Goal: Download file/media

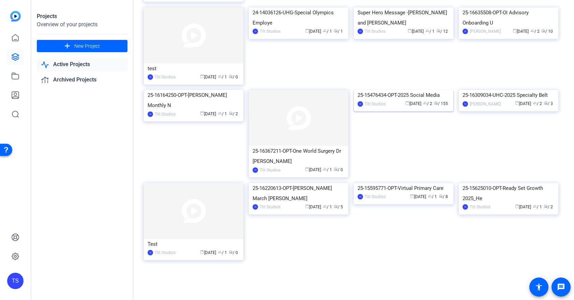
scroll to position [851, 0]
click at [411, 90] on img at bounding box center [404, 90] width 100 height 0
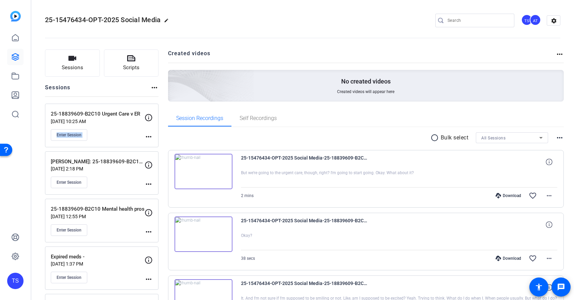
drag, startPoint x: 116, startPoint y: 127, endPoint x: 138, endPoint y: 124, distance: 22.7
click at [142, 123] on div "25-18839609-B2C10 Urgent Care v ER Sep 24, 2025 @ 10:25 AM Enter Session" at bounding box center [98, 125] width 94 height 31
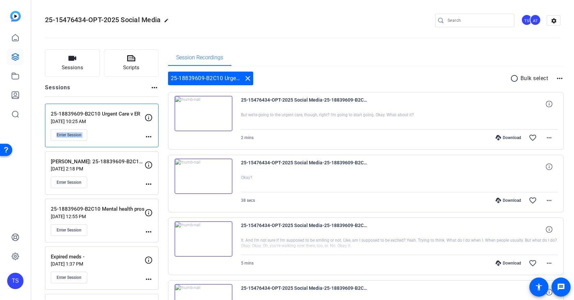
click at [247, 79] on mat-icon "close" at bounding box center [248, 78] width 8 height 8
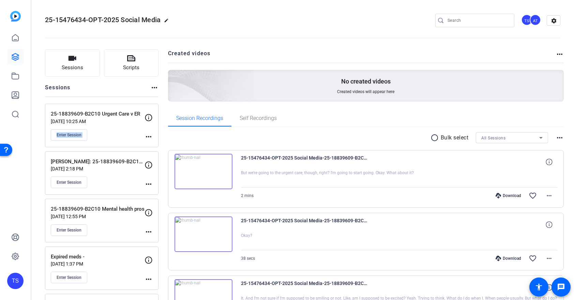
click at [151, 136] on mat-icon "more_horiz" at bounding box center [149, 137] width 8 height 8
click at [109, 137] on div at bounding box center [287, 150] width 574 height 300
drag, startPoint x: 112, startPoint y: 134, endPoint x: 126, endPoint y: 135, distance: 13.7
click at [126, 135] on div "Enter Session" at bounding box center [98, 135] width 94 height 12
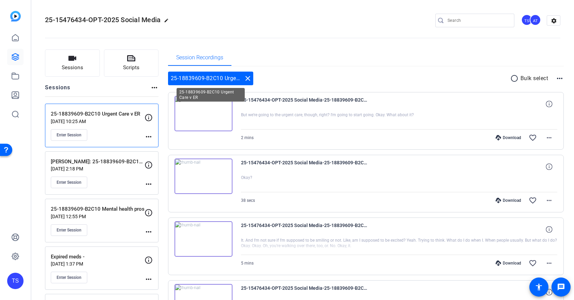
click at [248, 77] on mat-icon "close" at bounding box center [248, 78] width 8 height 8
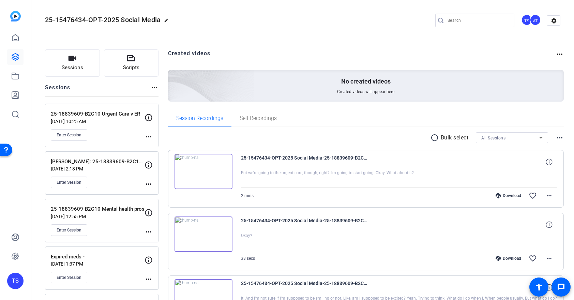
click at [149, 136] on mat-icon "more_horiz" at bounding box center [149, 137] width 8 height 8
click at [123, 140] on div at bounding box center [287, 150] width 574 height 300
click at [149, 118] on icon at bounding box center [149, 118] width 8 height 8
click at [157, 86] on mat-icon "more_horiz" at bounding box center [154, 88] width 8 height 8
click at [115, 134] on div at bounding box center [287, 150] width 574 height 300
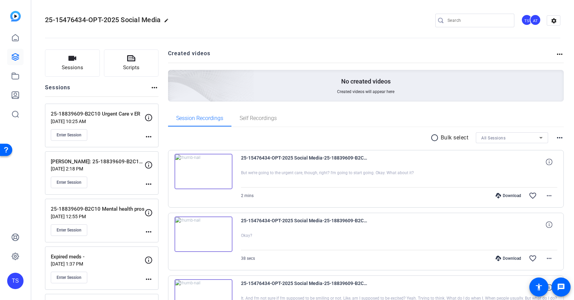
click at [434, 138] on mat-icon "radio_button_unchecked" at bounding box center [436, 138] width 10 height 8
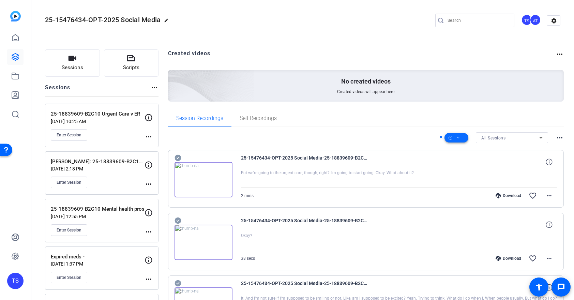
click at [461, 137] on button at bounding box center [457, 138] width 24 height 10
click at [403, 137] on div at bounding box center [287, 150] width 574 height 300
click at [441, 137] on icon at bounding box center [441, 137] width 3 height 8
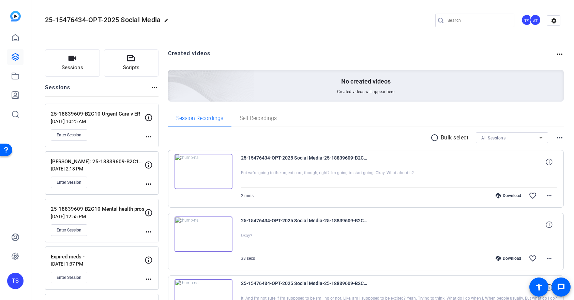
click at [560, 138] on mat-icon "more_horiz" at bounding box center [560, 138] width 8 height 8
click at [525, 137] on div at bounding box center [287, 150] width 574 height 300
click at [134, 131] on div "Enter Session" at bounding box center [98, 135] width 94 height 12
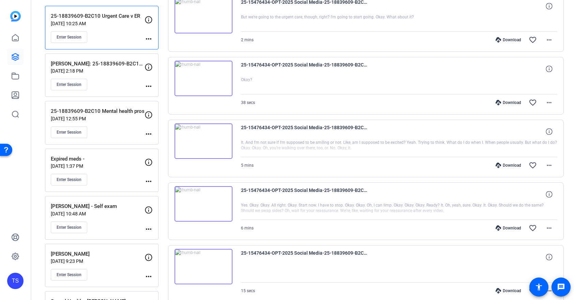
scroll to position [97, 0]
click at [550, 228] on mat-icon "more_horiz" at bounding box center [549, 229] width 8 height 8
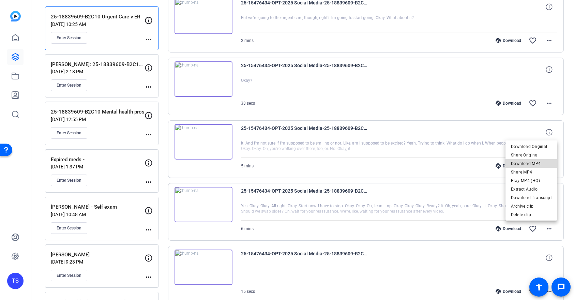
click at [536, 162] on span "Download MP4" at bounding box center [531, 164] width 41 height 8
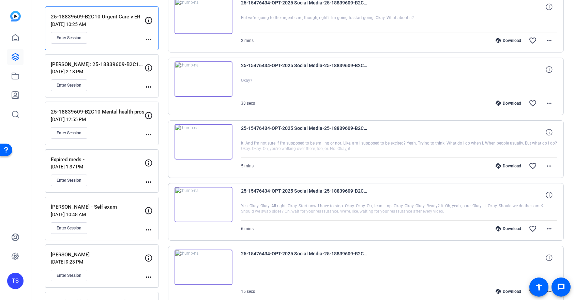
click at [317, 166] on div "5 mins Download favorite_border more_horiz" at bounding box center [399, 166] width 317 height 16
click at [546, 165] on mat-icon "more_horiz" at bounding box center [549, 166] width 8 height 8
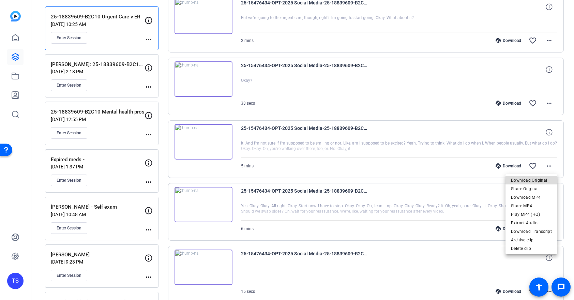
click at [538, 181] on span "Download Original" at bounding box center [531, 180] width 41 height 8
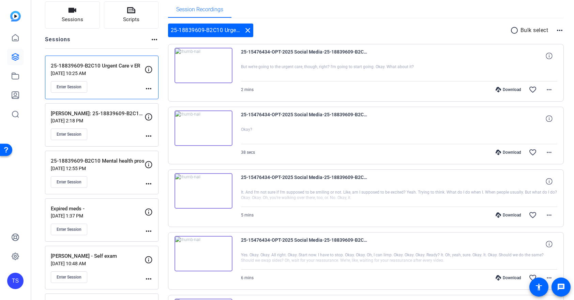
scroll to position [47, 0]
click at [547, 90] on mat-icon "more_horiz" at bounding box center [549, 91] width 8 height 8
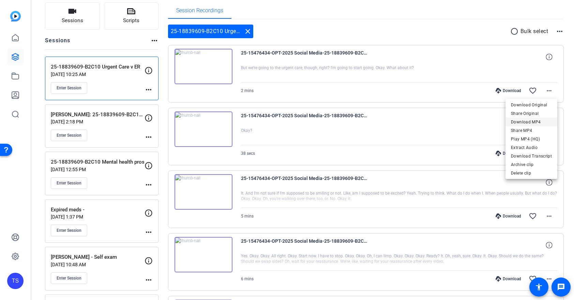
click at [527, 121] on span "Download MP4" at bounding box center [531, 122] width 41 height 8
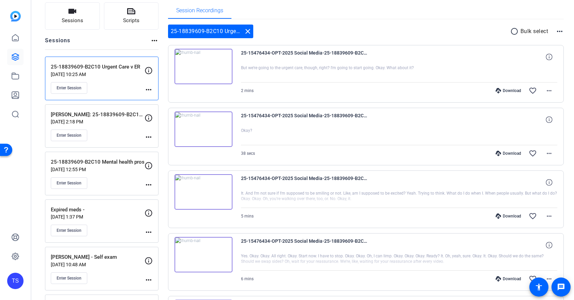
click at [211, 134] on img at bounding box center [204, 128] width 58 height 35
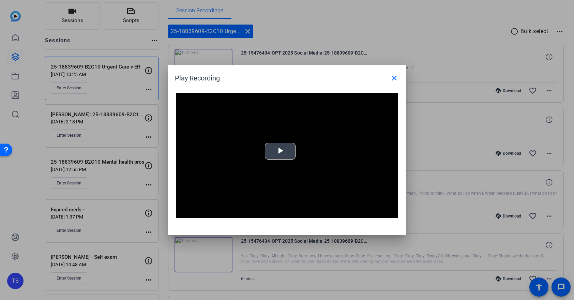
click at [280, 151] on span "Video Player" at bounding box center [280, 151] width 0 height 0
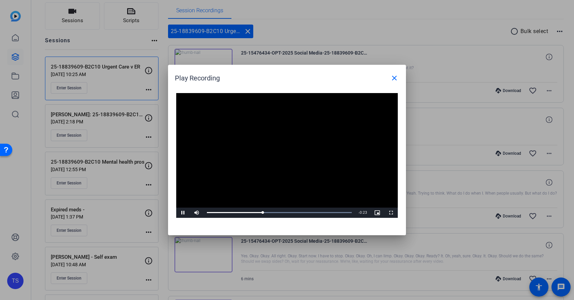
click at [300, 180] on video "Video Player" at bounding box center [287, 155] width 222 height 125
click at [294, 170] on video "Video Player" at bounding box center [287, 155] width 222 height 125
click at [395, 77] on mat-icon "close" at bounding box center [394, 78] width 8 height 8
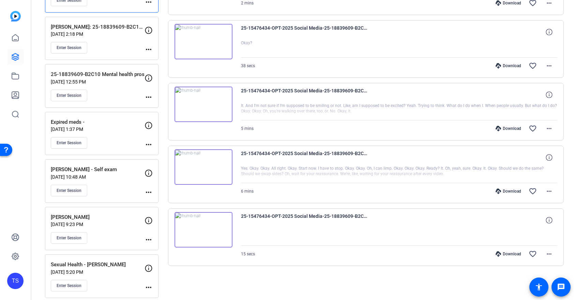
scroll to position [121, 0]
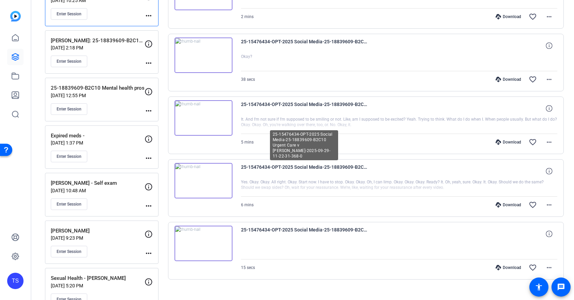
click at [338, 169] on span "25-15476434-OPT-2025 Social Media-25-18839609-B2C10 Urgent Care v ER-joanna-202…" at bounding box center [304, 171] width 126 height 16
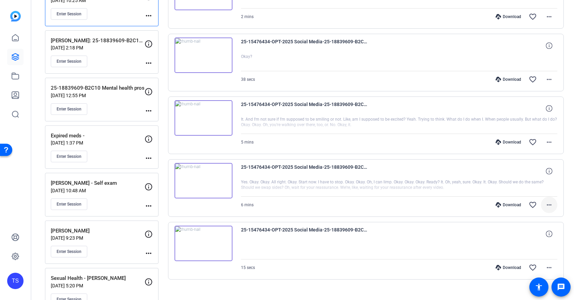
click at [554, 209] on span at bounding box center [549, 205] width 16 height 16
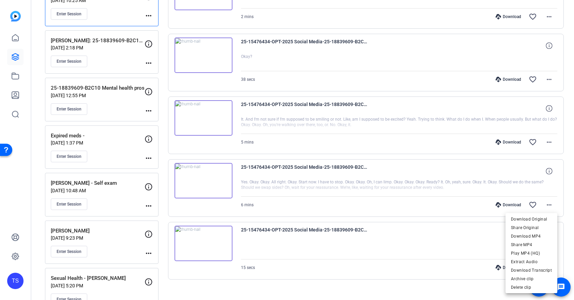
click at [389, 199] on div at bounding box center [287, 150] width 574 height 300
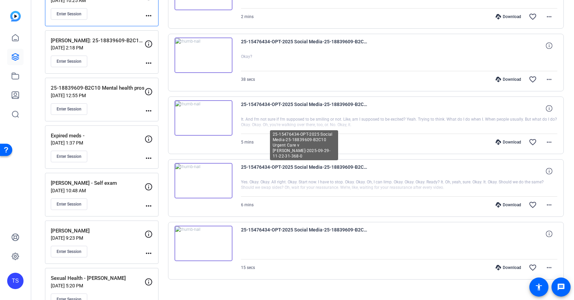
click at [334, 163] on span "25-15476434-OPT-2025 Social Media-25-18839609-B2C10 Urgent Care v ER-joanna-202…" at bounding box center [304, 171] width 126 height 16
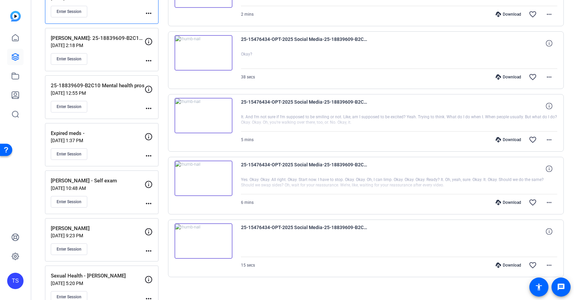
scroll to position [0, 0]
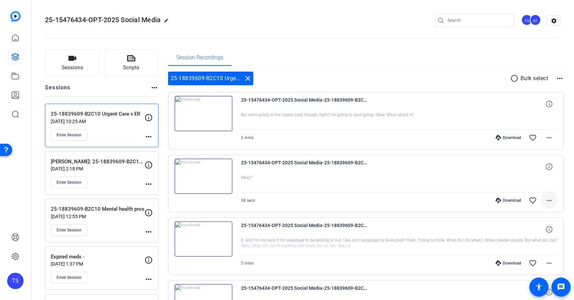
click at [551, 202] on mat-icon "more_horiz" at bounding box center [549, 200] width 8 height 8
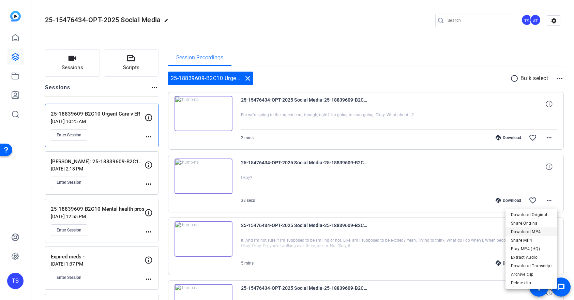
click at [537, 233] on span "Download MP4" at bounding box center [531, 232] width 41 height 8
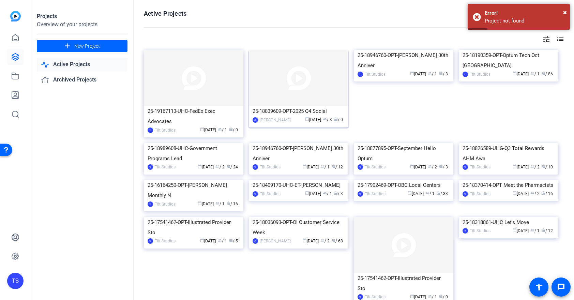
click at [291, 65] on img at bounding box center [299, 78] width 100 height 56
